Goal: Task Accomplishment & Management: Use online tool/utility

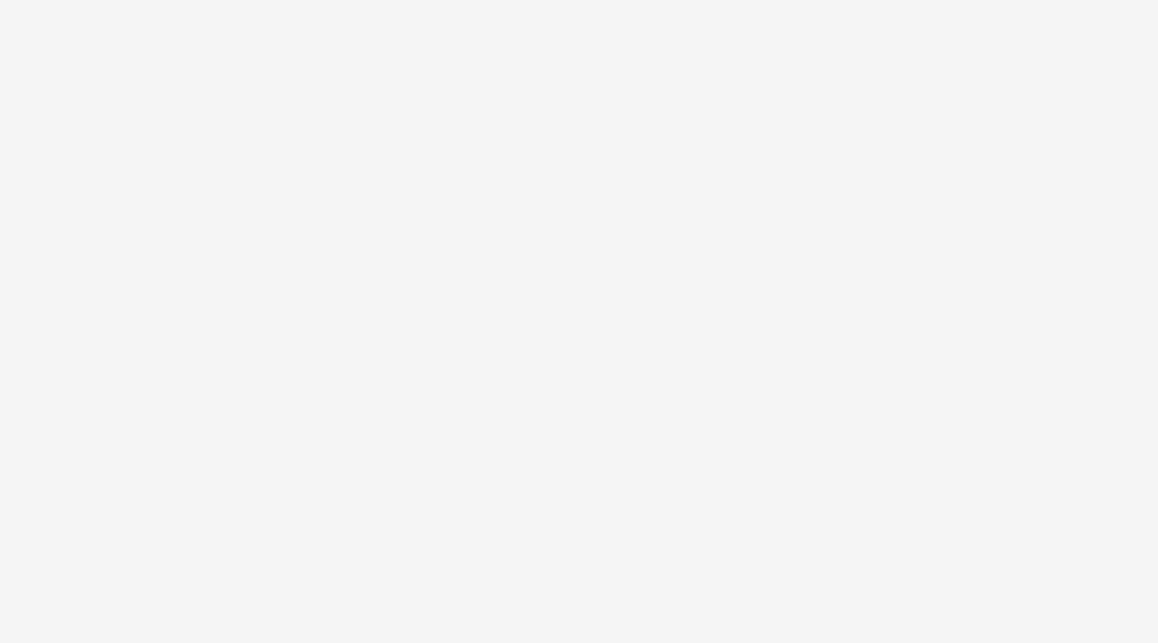
select select "**"
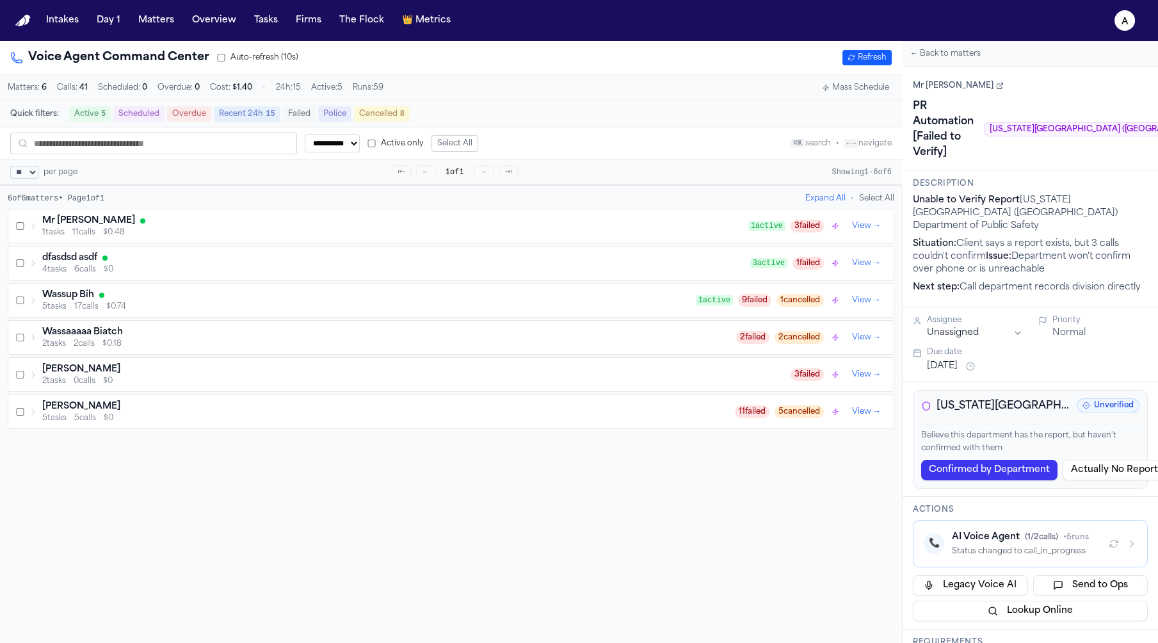
click at [26, 218] on div "Mr [PERSON_NAME] 1 tasks 11 calls $0.48 1 active 3 failed View →" at bounding box center [450, 225] width 885 height 33
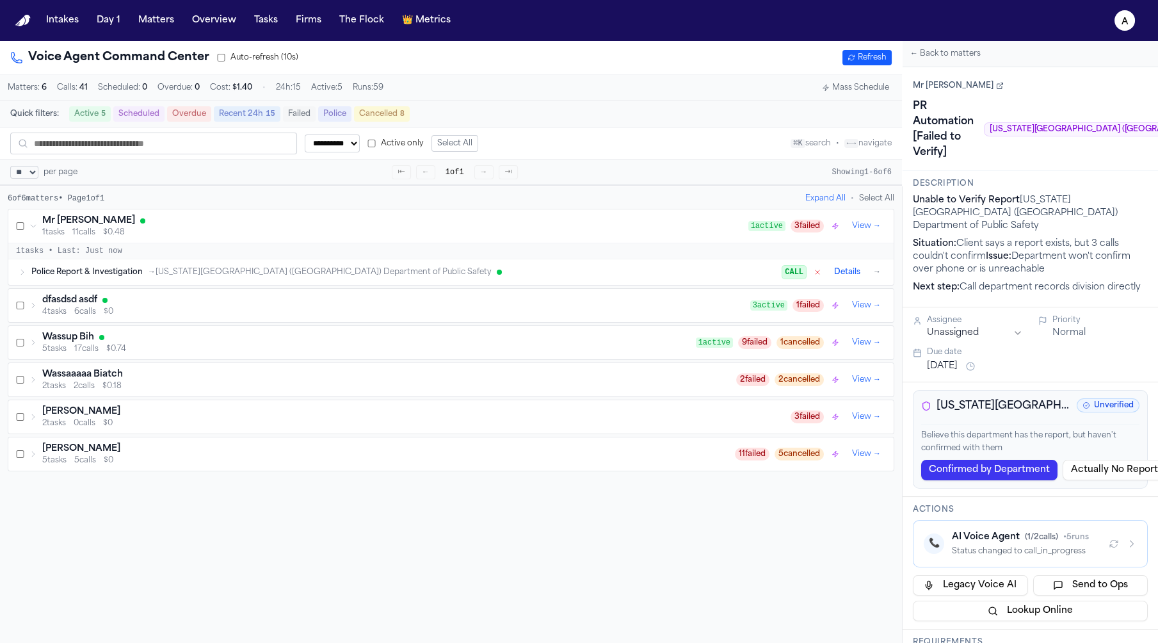
click at [266, 280] on div "Police Report & Investigation → [US_STATE][GEOGRAPHIC_DATA] ([GEOGRAPHIC_DATA])…" at bounding box center [450, 272] width 885 height 26
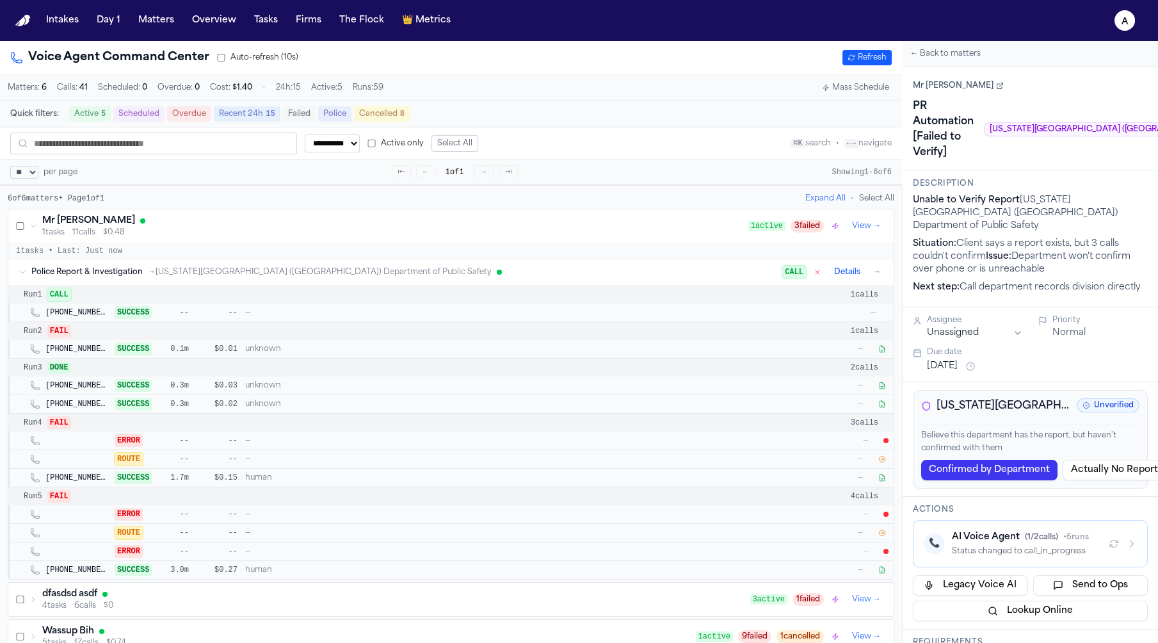
click at [983, 531] on div "AI Voice Agent ( 1 / 2 calls) • 5 runs" at bounding box center [1025, 537] width 147 height 13
